Goal: Task Accomplishment & Management: Manage account settings

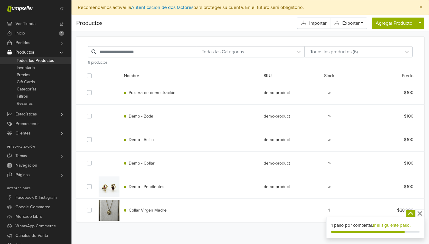
click at [94, 89] on label at bounding box center [94, 89] width 0 height 0
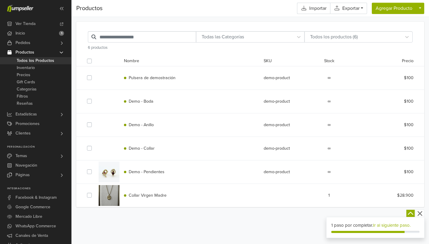
scroll to position [15, 0]
click at [408, 76] on div "$100" at bounding box center [390, 78] width 56 height 7
click at [94, 74] on label at bounding box center [94, 74] width 0 height 0
click at [420, 9] on button "button" at bounding box center [420, 8] width 8 height 11
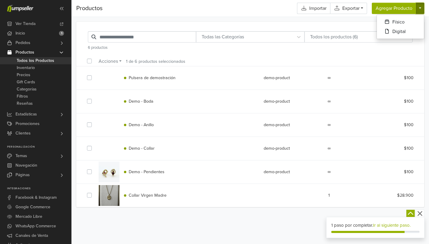
click at [338, 81] on div "∞" at bounding box center [329, 78] width 28 height 7
click at [328, 81] on div "Pulsera de demostración demo-product ∞ $100" at bounding box center [249, 77] width 335 height 23
click at [94, 74] on label at bounding box center [94, 74] width 0 height 0
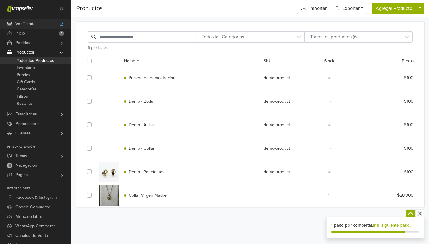
click at [19, 26] on span "Ver Tienda" at bounding box center [25, 24] width 20 height 10
click at [94, 168] on label at bounding box center [94, 168] width 0 height 0
click at [94, 145] on label at bounding box center [94, 145] width 0 height 0
click at [363, 9] on link "Exportar" at bounding box center [348, 8] width 37 height 11
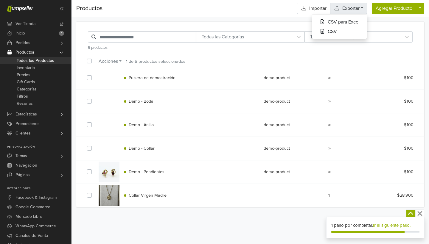
click at [363, 9] on link "Exportar" at bounding box center [348, 8] width 37 height 11
click at [417, 9] on button "button" at bounding box center [420, 8] width 8 height 11
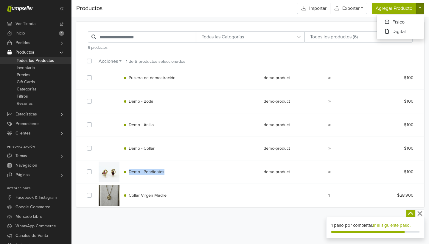
click at [331, 176] on div "Demo - Pendientes demo-product ∞ $100" at bounding box center [249, 171] width 335 height 23
click at [408, 175] on div "$100" at bounding box center [390, 172] width 56 height 7
click at [420, 213] on icon "button" at bounding box center [419, 213] width 7 height 7
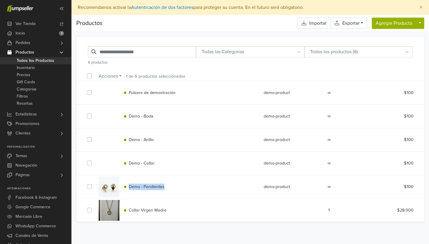
scroll to position [0, 0]
click at [146, 90] on span "Pulsera de demostración" at bounding box center [152, 92] width 47 height 5
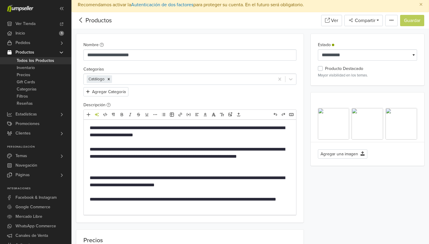
scroll to position [5, 0]
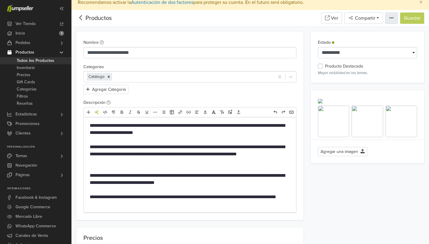
click at [391, 16] on icon "button" at bounding box center [391, 17] width 5 height 5
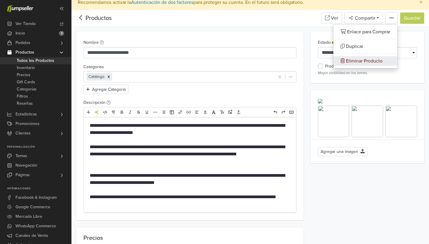
click at [375, 60] on span "Eliminar Producto" at bounding box center [364, 61] width 37 height 6
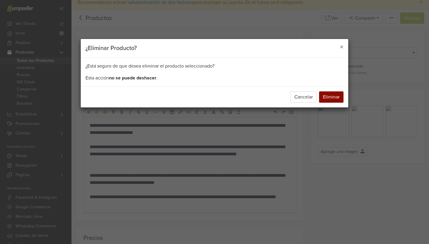
click at [334, 96] on button "Eliminar" at bounding box center [331, 96] width 24 height 11
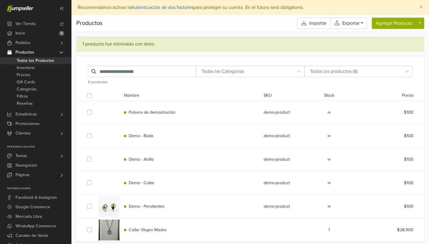
click at [206, 131] on div "Demo - Boda demo-product ∞ $100" at bounding box center [249, 135] width 335 height 23
click at [170, 114] on span "Pulsera de demostración" at bounding box center [152, 112] width 47 height 5
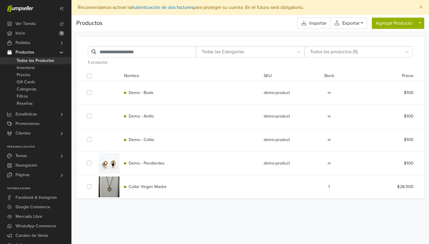
click at [184, 99] on div "Demo - Boda demo-product ∞ $100" at bounding box center [249, 92] width 335 height 23
click at [274, 95] on div "demo-product" at bounding box center [287, 93] width 56 height 7
click at [129, 90] on span "Demo - Boda" at bounding box center [141, 92] width 25 height 5
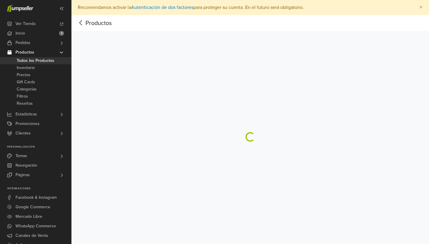
click at [129, 90] on div at bounding box center [249, 137] width 357 height 244
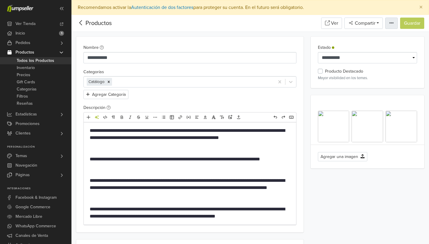
click at [390, 24] on icon "button" at bounding box center [391, 23] width 5 height 5
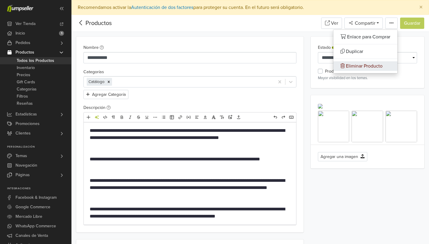
click at [367, 65] on span "Eliminar Producto" at bounding box center [364, 66] width 37 height 6
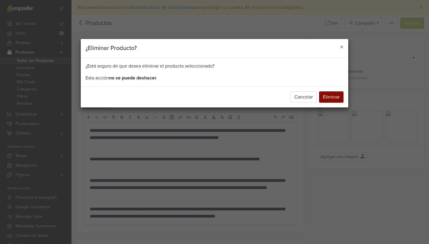
click at [333, 96] on button "Eliminar" at bounding box center [331, 96] width 24 height 11
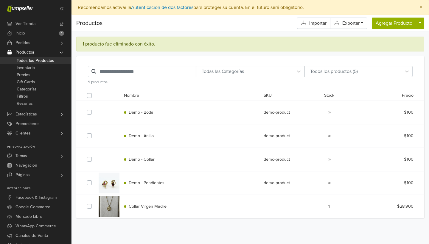
click at [134, 138] on span "Demo - Anillo" at bounding box center [141, 135] width 25 height 5
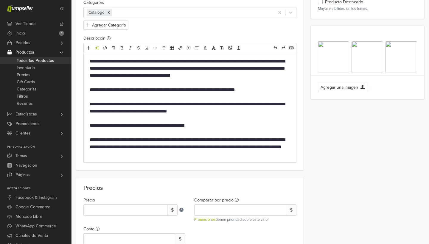
scroll to position [79, 0]
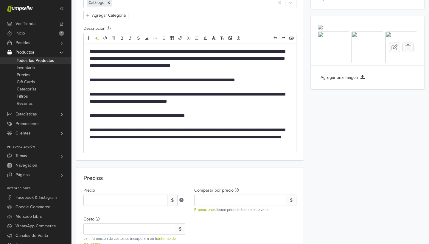
click at [399, 63] on div at bounding box center [401, 48] width 32 height 32
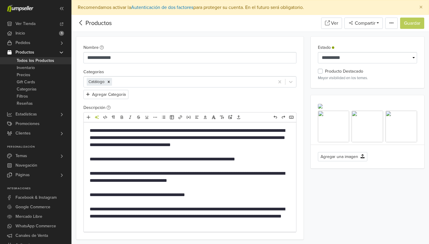
scroll to position [0, 0]
click at [390, 26] on button "button" at bounding box center [391, 23] width 13 height 11
click at [381, 66] on link "Eliminar Producto" at bounding box center [365, 66] width 64 height 10
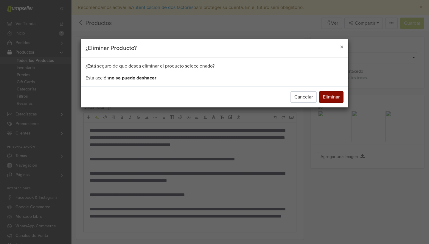
click at [331, 97] on button "Eliminar" at bounding box center [331, 96] width 24 height 11
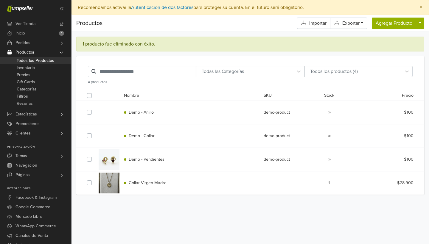
click at [154, 138] on div "Demo - Collar" at bounding box center [189, 136] width 140 height 7
click at [168, 139] on div "Demo - Collar" at bounding box center [189, 136] width 140 height 7
click at [114, 133] on div at bounding box center [109, 136] width 21 height 21
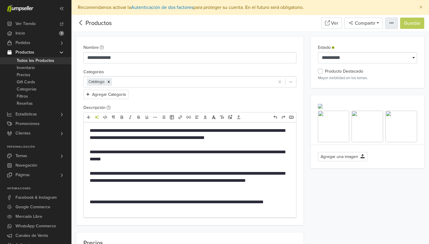
click at [389, 25] on icon "button" at bounding box center [391, 23] width 5 height 5
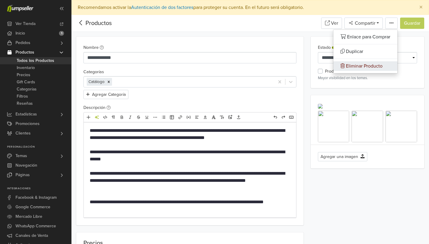
click at [374, 64] on span "Eliminar Producto" at bounding box center [364, 66] width 37 height 6
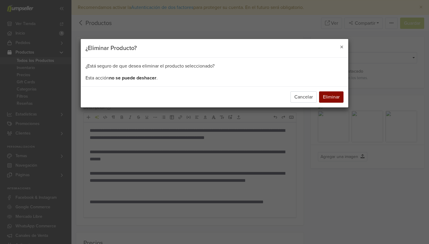
click at [333, 97] on button "Eliminar" at bounding box center [331, 96] width 24 height 11
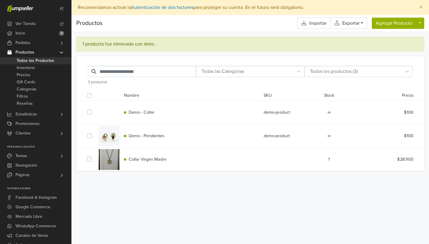
click at [204, 141] on div "Demo - Pendientes demo-product ∞ $100" at bounding box center [249, 135] width 335 height 23
click at [167, 142] on div "Demo - Pendientes demo-product ∞ $100" at bounding box center [249, 135] width 335 height 23
click at [153, 142] on div "Demo - Pendientes demo-product ∞ $100" at bounding box center [249, 135] width 335 height 23
click at [157, 138] on span "Demo - Pendientes" at bounding box center [147, 135] width 36 height 5
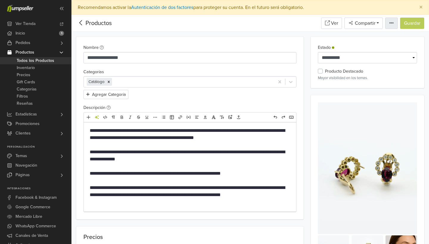
click at [390, 22] on icon "button" at bounding box center [391, 23] width 5 height 5
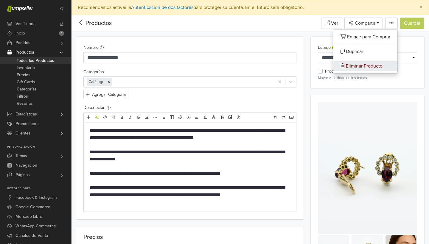
click at [365, 63] on span "Eliminar Producto" at bounding box center [364, 66] width 37 height 6
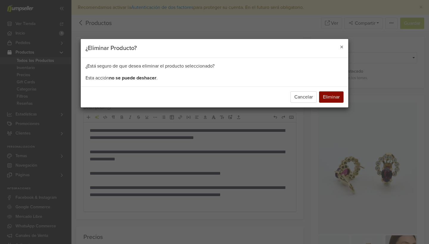
click at [332, 96] on button "Eliminar" at bounding box center [331, 96] width 24 height 11
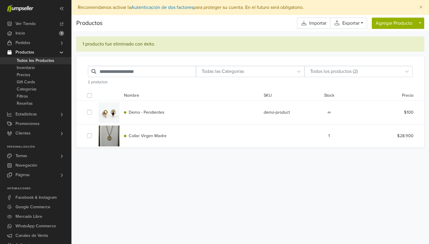
click at [282, 114] on div "demo-product" at bounding box center [287, 112] width 56 height 7
click at [161, 115] on div "Demo - Pendientes" at bounding box center [189, 112] width 140 height 7
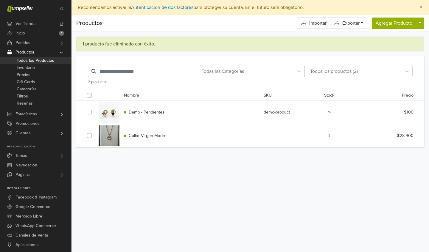
click at [281, 113] on div "demo-product" at bounding box center [287, 112] width 56 height 7
click at [136, 113] on span "Demo - Pendientes" at bounding box center [147, 112] width 36 height 5
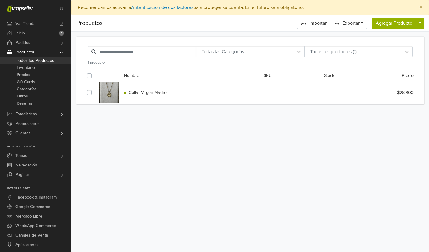
click at [203, 174] on div "Productos Importar Exportar CSV para Excel CSV Agregar Producto Físico Digital …" at bounding box center [249, 141] width 357 height 252
click at [26, 20] on span "Ver Tienda" at bounding box center [25, 24] width 20 height 10
